Goal: Task Accomplishment & Management: Manage account settings

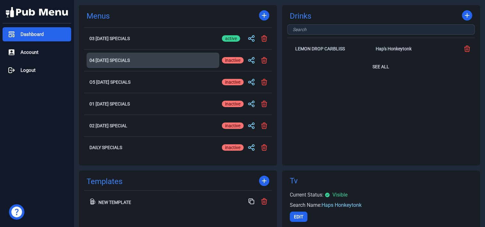
click at [127, 59] on h2 "04 [DATE] Specials" at bounding box center [152, 60] width 127 height 4
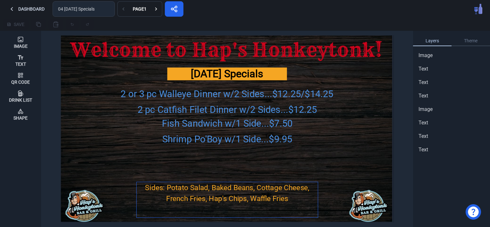
click at [212, 189] on div "Sides: Potato Salad, Baked Beans, Cottage Cheese, French Fries, Hap's Chips, Wa…" at bounding box center [226, 193] width 181 height 22
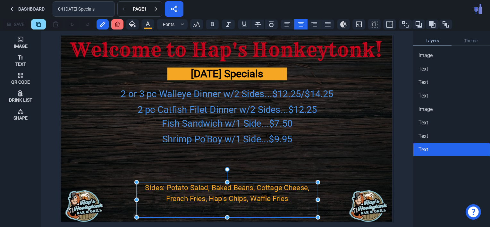
click at [212, 189] on div "Sides: Potato Salad, Baked Beans, Cottage Cheese, French Fries, Hap's Chips, Wa…" at bounding box center [226, 193] width 181 height 22
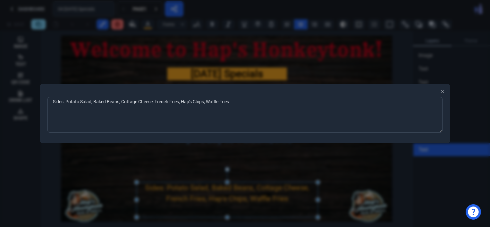
click at [93, 102] on textarea "Sides: Potato Salad, Baked Beans, Cottage Cheese, French Fries, Hap's Chips, Wa…" at bounding box center [244, 115] width 395 height 36
click at [181, 103] on textarea "Sides: Baked Beans, Cottage Cheese, French Fries, Hap's Chips, Waffle Fries" at bounding box center [244, 115] width 395 height 36
type textarea "Sides: Baked Beans, Cottage Cheese, French Fries, Hap's Chips, Tater Tots & Waf…"
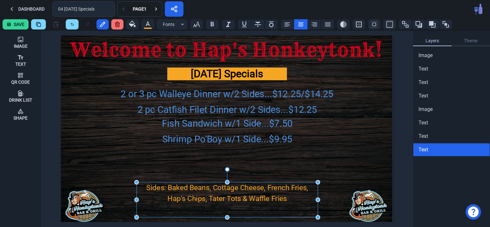
click at [18, 25] on button "Save" at bounding box center [16, 24] width 26 height 10
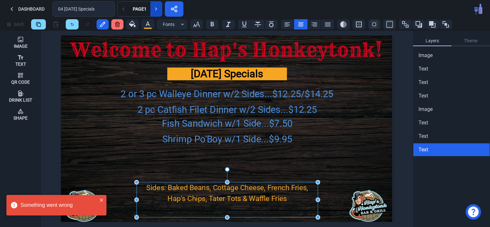
click at [157, 10] on icon at bounding box center [156, 9] width 6 height 6
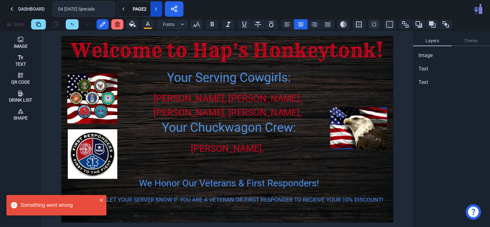
click at [157, 10] on icon at bounding box center [156, 9] width 6 height 6
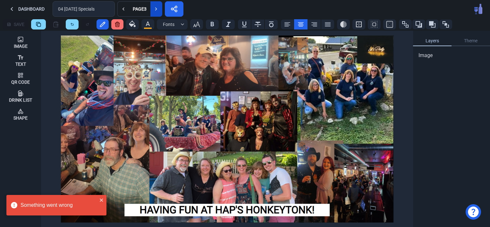
click at [157, 10] on icon at bounding box center [156, 9] width 6 height 6
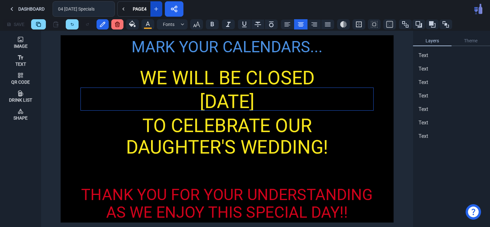
click at [158, 102] on div "[DATE]" at bounding box center [227, 102] width 292 height 28
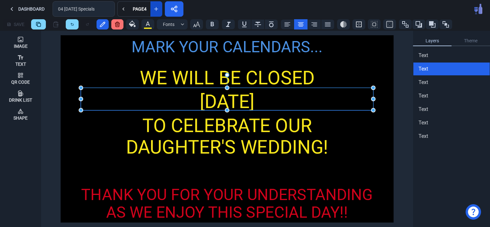
click at [158, 102] on div "[DATE]" at bounding box center [227, 102] width 292 height 28
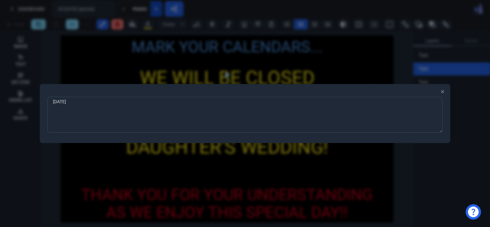
click at [59, 109] on textarea "[DATE]" at bounding box center [244, 115] width 395 height 36
type textarea "[DATE], [DATE]"
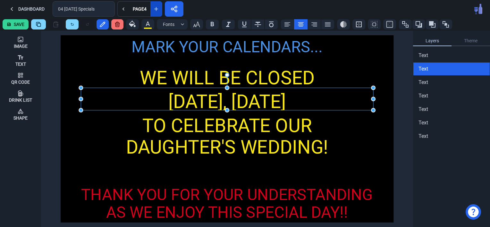
click at [108, 164] on div "WE WILL BE CLOSED [DATE], [DATE] MARK YOUR CALENDARS... TO CELEBRATE OUR DAUGHT…" at bounding box center [227, 128] width 333 height 187
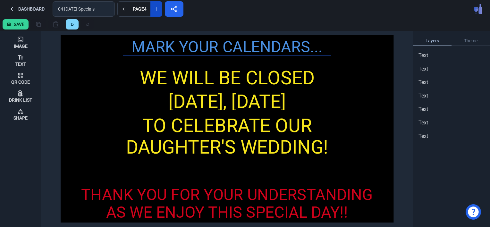
click at [227, 51] on div "MARK YOUR CALENDARS..." at bounding box center [227, 46] width 208 height 23
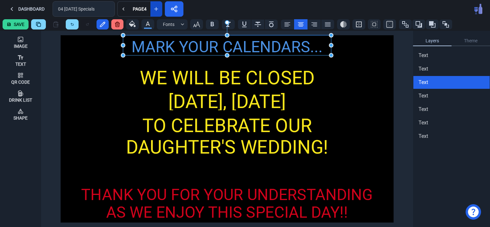
click at [227, 51] on div "MARK YOUR CALENDARS..." at bounding box center [227, 46] width 208 height 23
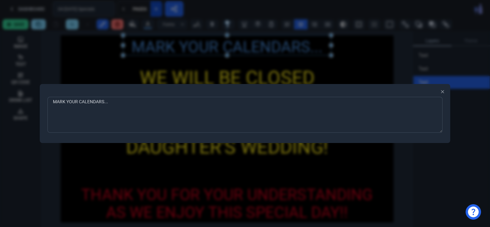
click at [103, 102] on textarea "MARK YOUR CALENDARS..." at bounding box center [244, 115] width 395 height 36
type textarea "REMINDER..."
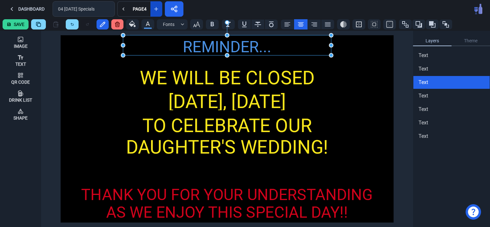
click at [18, 23] on button "Save" at bounding box center [16, 24] width 26 height 10
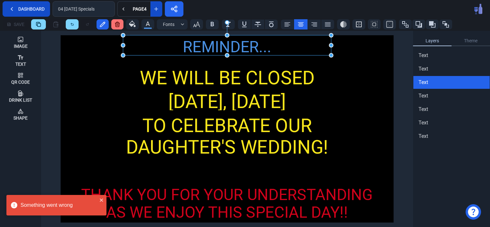
click at [27, 10] on button "Dashboard" at bounding box center [26, 8] width 47 height 15
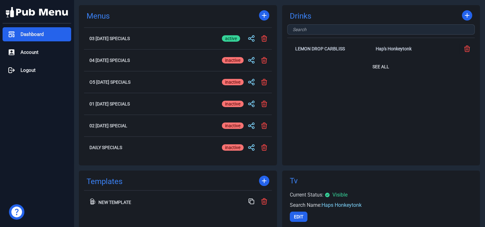
click at [230, 61] on div "active" at bounding box center [231, 60] width 18 height 6
click at [230, 61] on input "active inactive" at bounding box center [233, 60] width 22 height 8
checkbox input "true"
click at [227, 38] on div "inactive" at bounding box center [233, 38] width 22 height 6
click at [227, 38] on input "active inactive" at bounding box center [233, 39] width 22 height 8
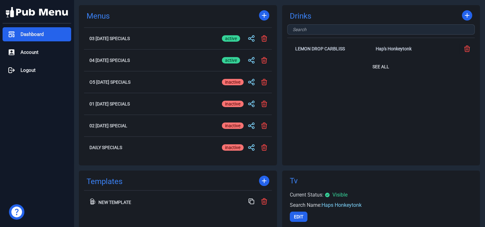
checkbox input "false"
